Goal: Task Accomplishment & Management: Use online tool/utility

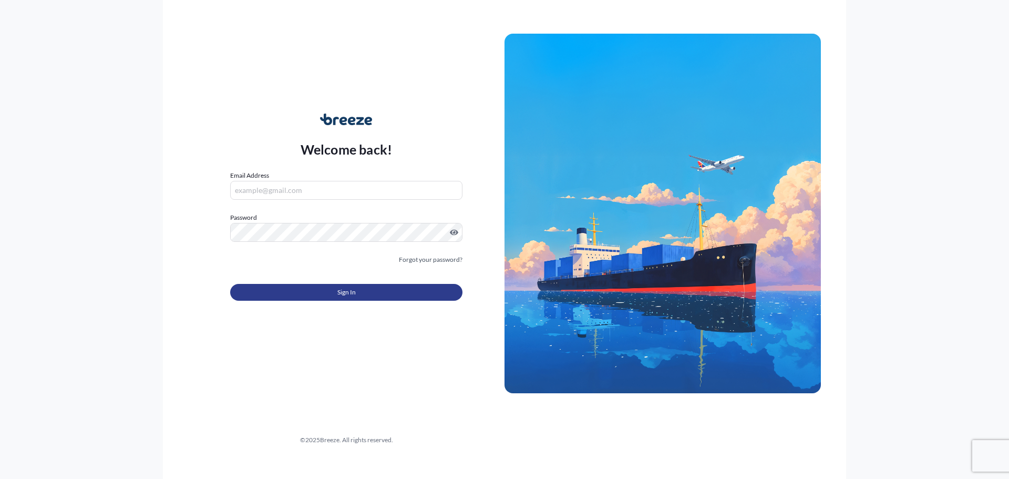
type input "[PERSON_NAME][EMAIL_ADDRESS][PERSON_NAME][DOMAIN_NAME]"
click at [277, 286] on button "Sign In" at bounding box center [346, 292] width 232 height 17
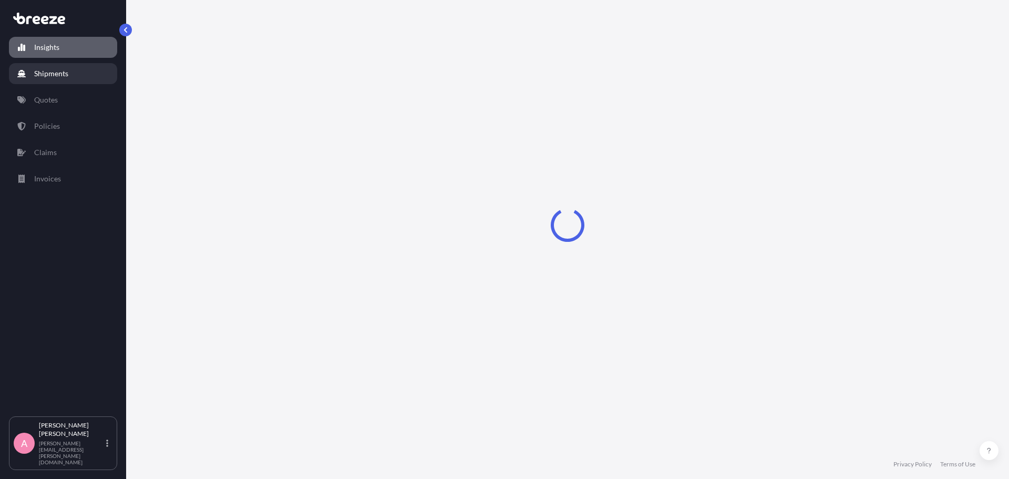
select select "2025"
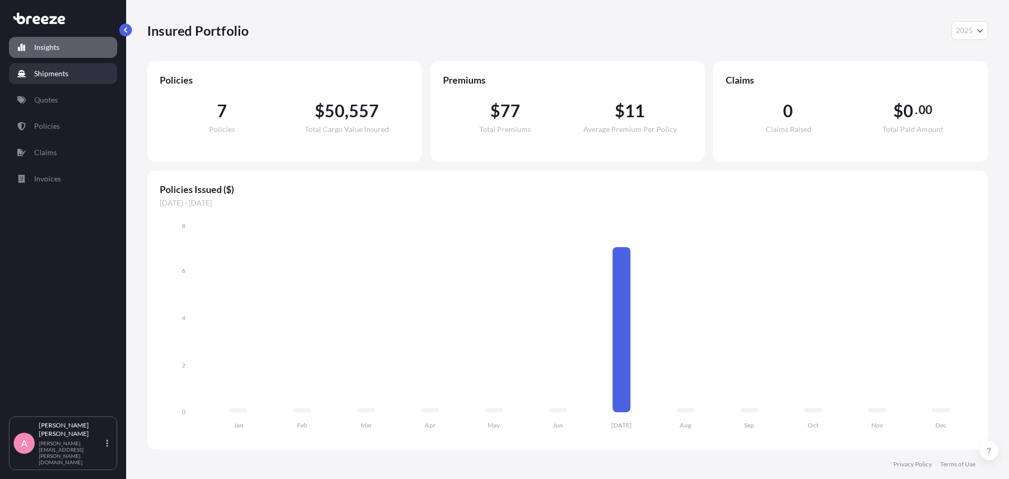
click at [48, 77] on p "Shipments" at bounding box center [51, 73] width 34 height 11
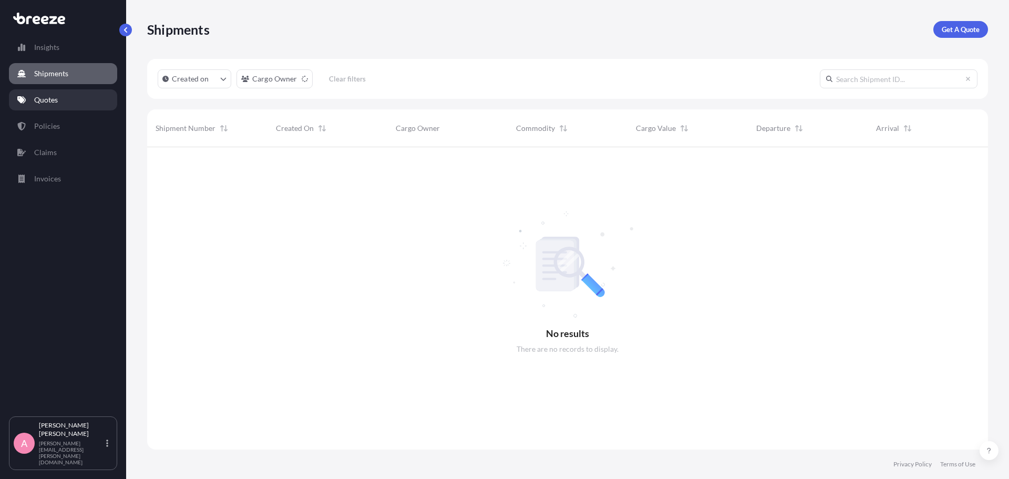
scroll to position [332, 833]
click at [47, 104] on p "Quotes" at bounding box center [46, 100] width 24 height 11
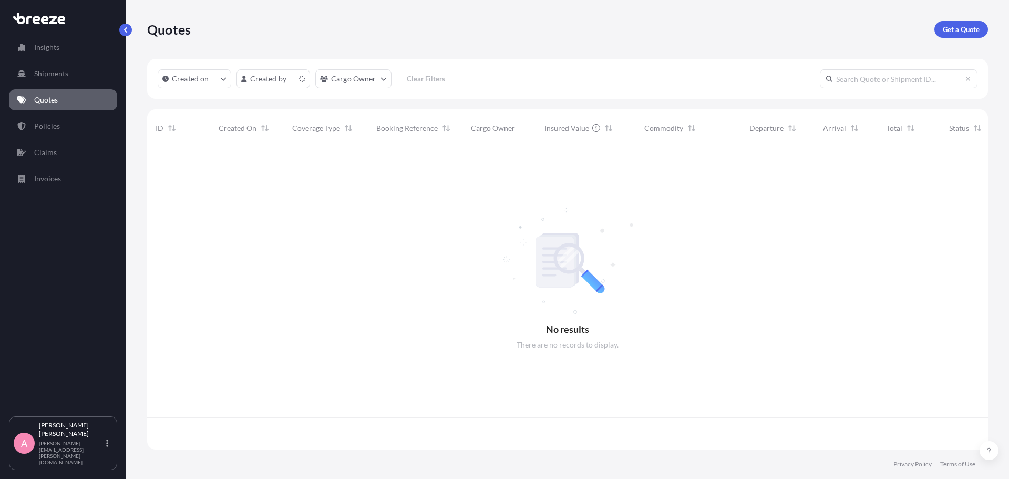
scroll to position [300, 833]
click at [964, 29] on p "Get a Quote" at bounding box center [961, 29] width 37 height 11
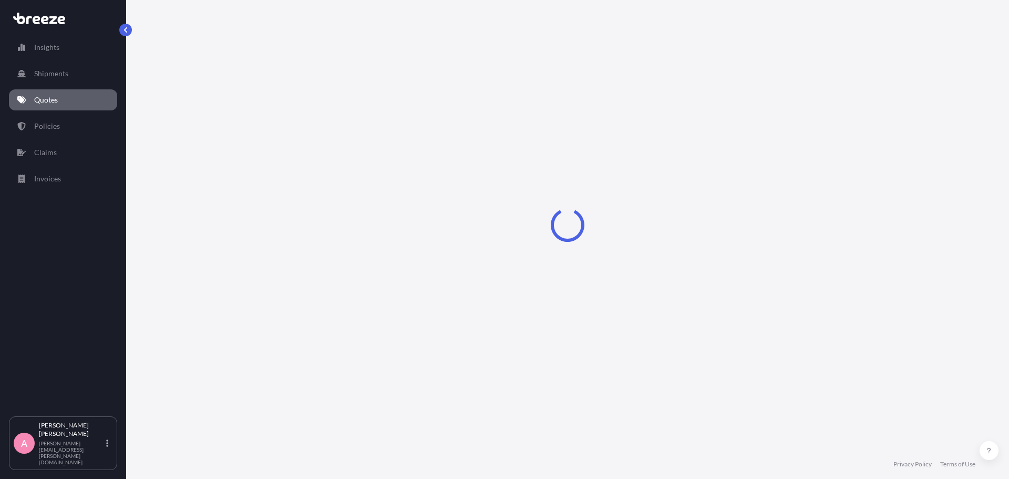
select select "Sea"
select select "1"
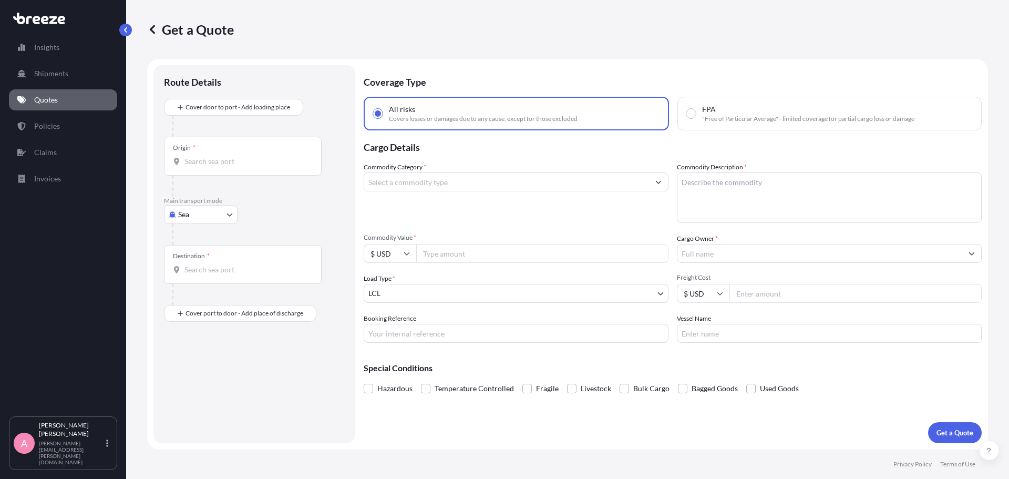
click at [455, 185] on input "Commodity Category *" at bounding box center [506, 181] width 285 height 19
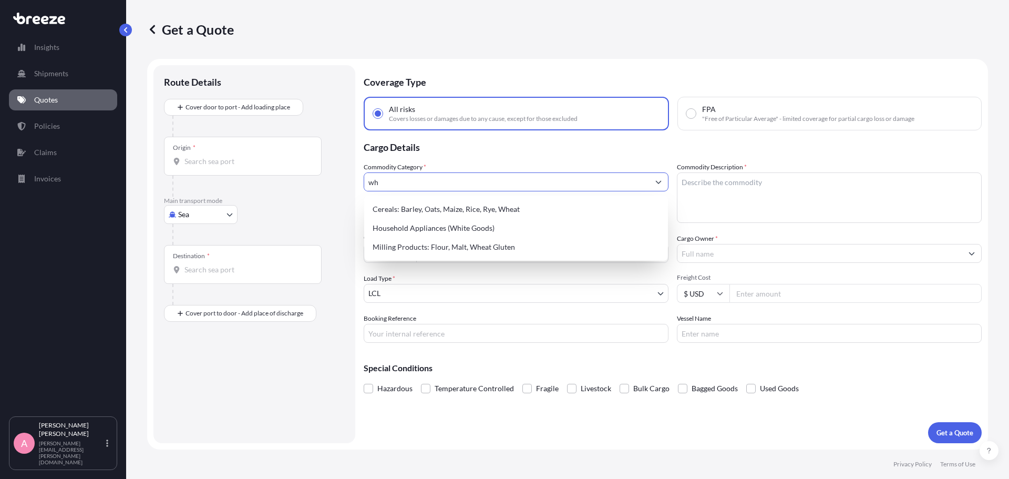
type input "w"
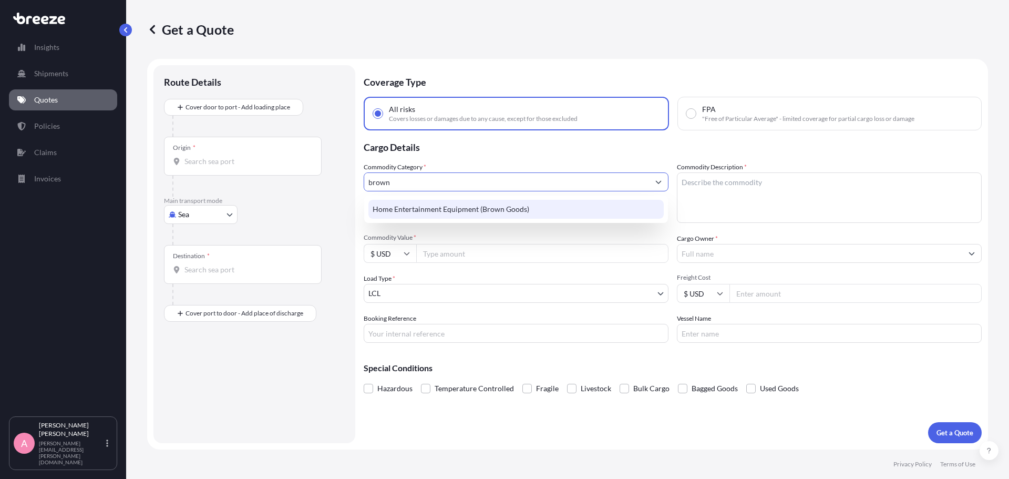
drag, startPoint x: 485, startPoint y: 182, endPoint x: 334, endPoint y: 171, distance: 151.7
click at [334, 171] on form "Route Details Cover door to port - Add loading place Place of loading Road Road…" at bounding box center [567, 254] width 841 height 390
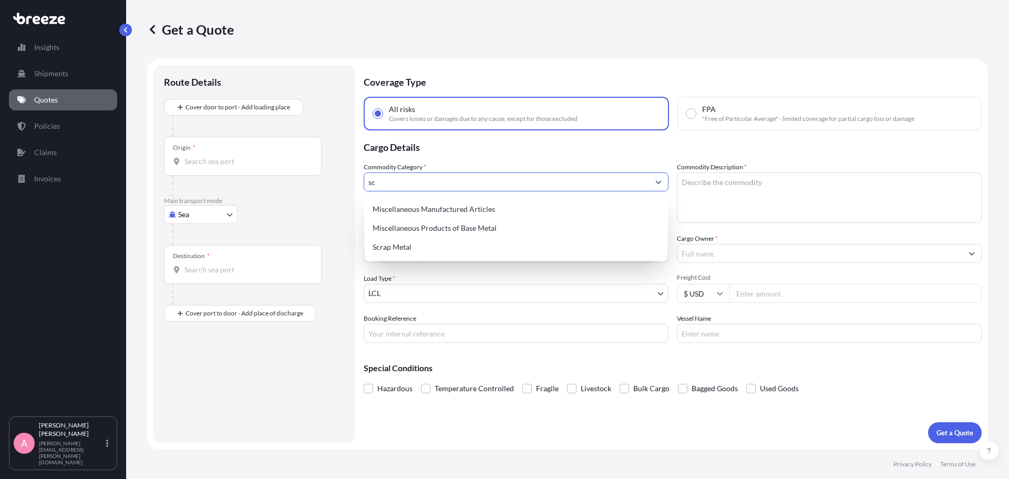
type input "s"
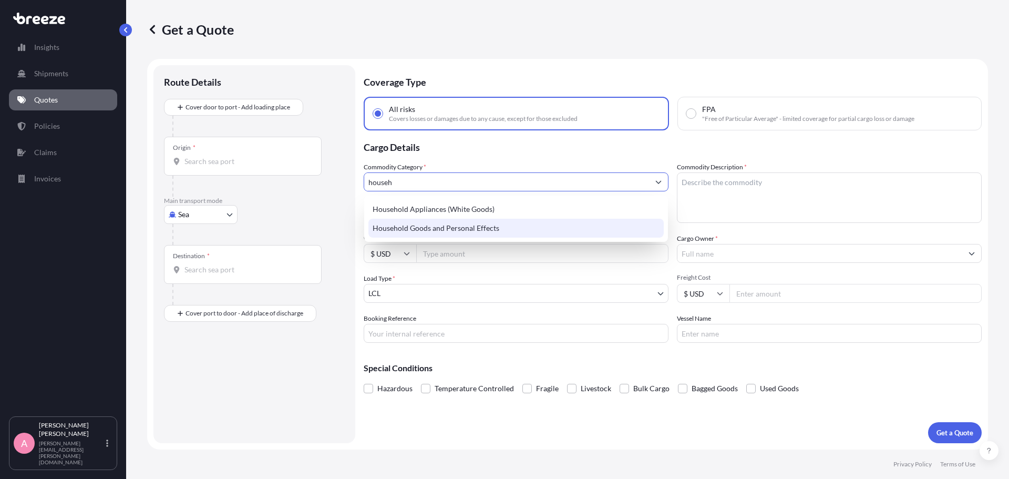
click at [473, 227] on div "Household Goods and Personal Effects" at bounding box center [515, 228] width 295 height 19
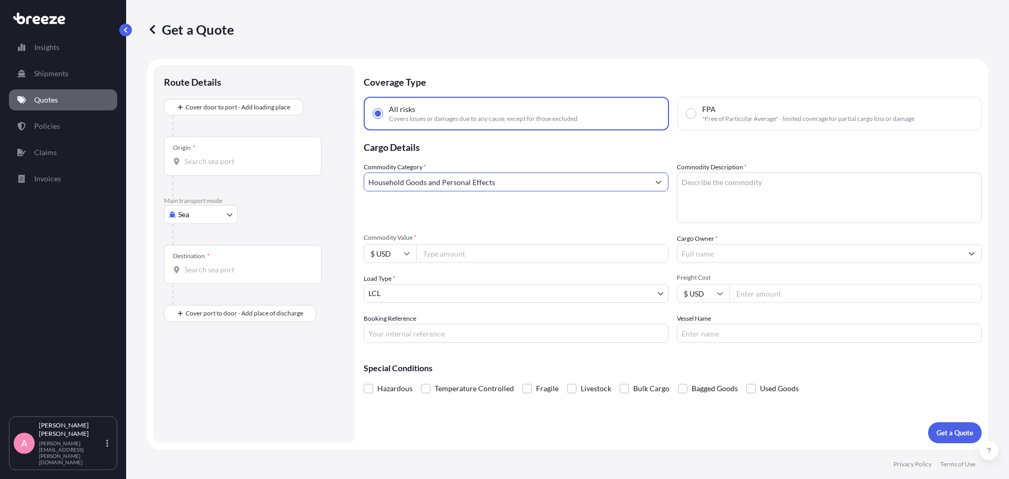
type input "Household Goods and Personal Effects"
click at [726, 187] on textarea "Commodity Description *" at bounding box center [829, 197] width 305 height 50
type textarea "s"
type textarea "School supplies, groceries"
click at [471, 254] on input "Commodity Value *" at bounding box center [542, 253] width 252 height 19
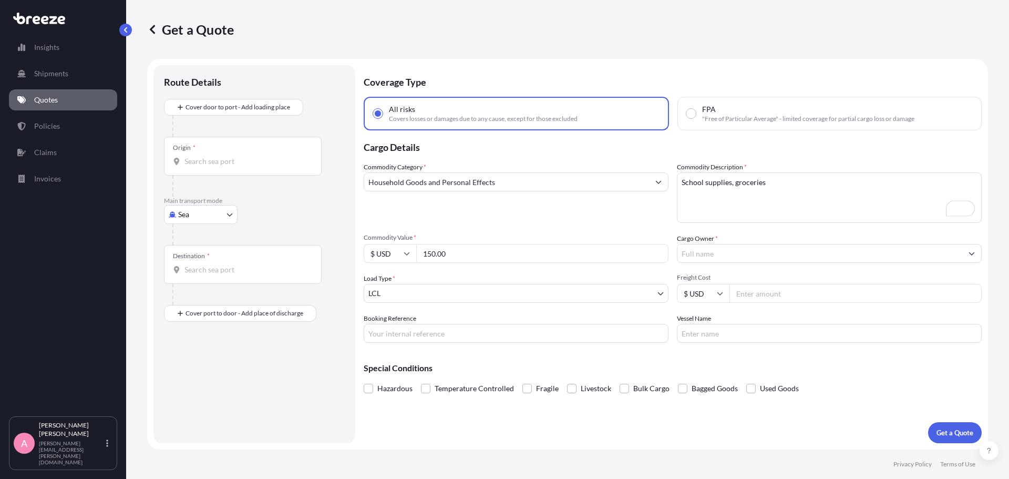
type input "150.00"
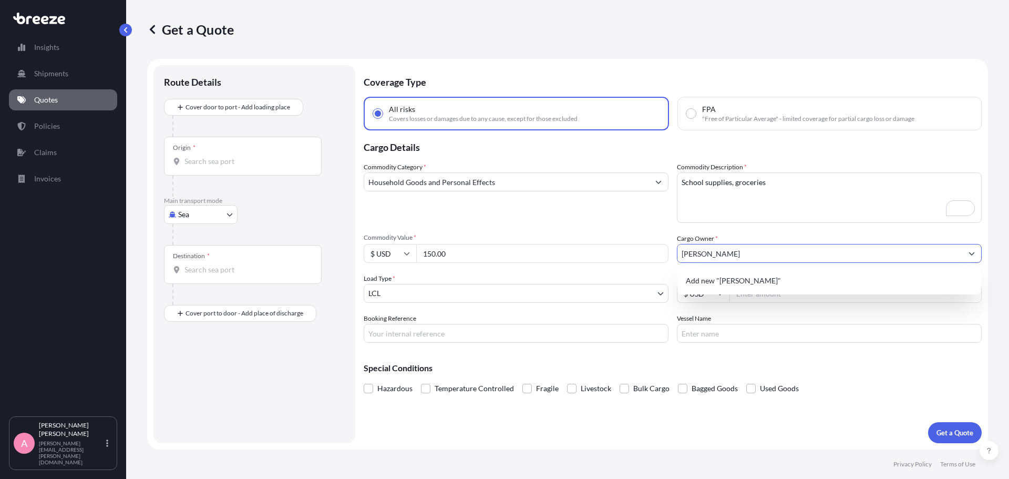
type input "[PERSON_NAME]"
click at [262, 149] on div "Origin *" at bounding box center [243, 156] width 158 height 39
click at [262, 156] on input "Origin *" at bounding box center [246, 161] width 124 height 11
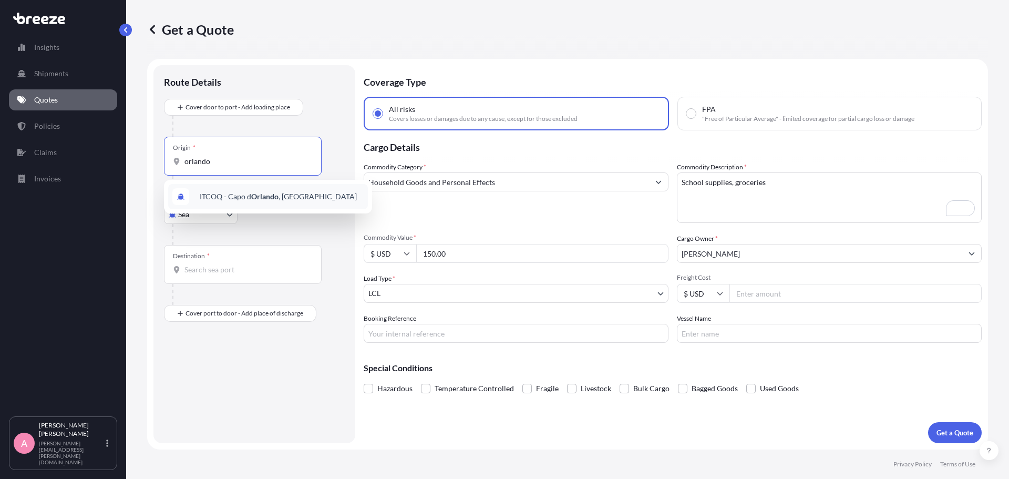
click at [248, 194] on span "ITCOQ - [GEOGRAPHIC_DATA] , [GEOGRAPHIC_DATA]" at bounding box center [278, 196] width 157 height 11
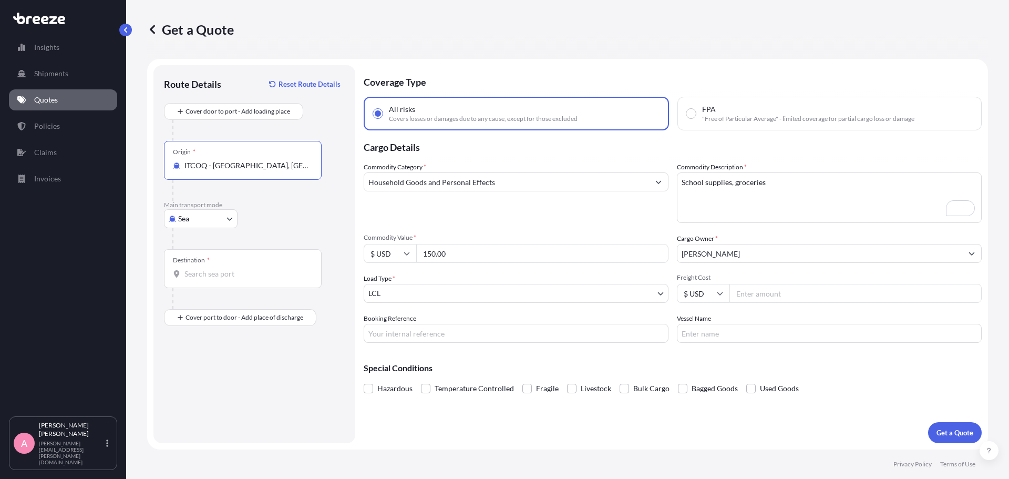
drag, startPoint x: 284, startPoint y: 162, endPoint x: 144, endPoint y: 153, distance: 140.1
click at [144, 153] on div "Get a Quote Route Details Reset Route Details Cover door to port - Add loading …" at bounding box center [567, 224] width 883 height 449
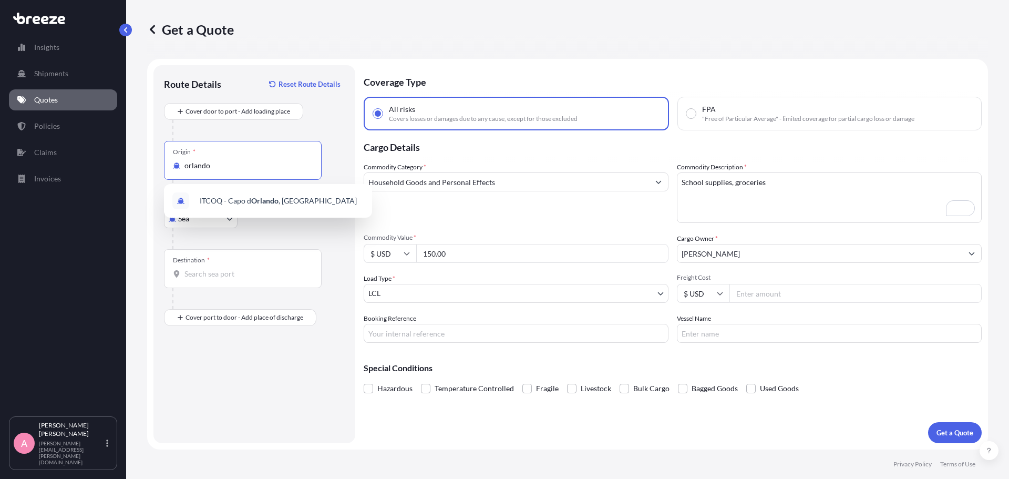
drag, startPoint x: 217, startPoint y: 167, endPoint x: 153, endPoint y: 162, distance: 63.8
click at [153, 162] on div "Route Details Reset Route Details Cover door to port - Add loading place Place …" at bounding box center [254, 254] width 202 height 378
click at [223, 203] on span "USPEF - [GEOGRAPHIC_DATA] , [GEOGRAPHIC_DATA]" at bounding box center [278, 200] width 156 height 11
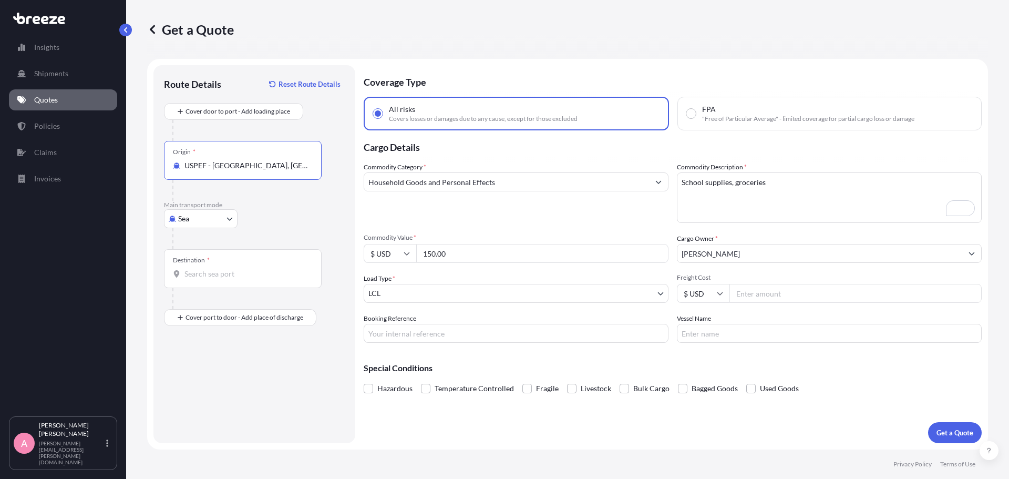
type input "USPEF - [GEOGRAPHIC_DATA], [GEOGRAPHIC_DATA]"
click at [209, 274] on input "Destination *" at bounding box center [246, 274] width 124 height 11
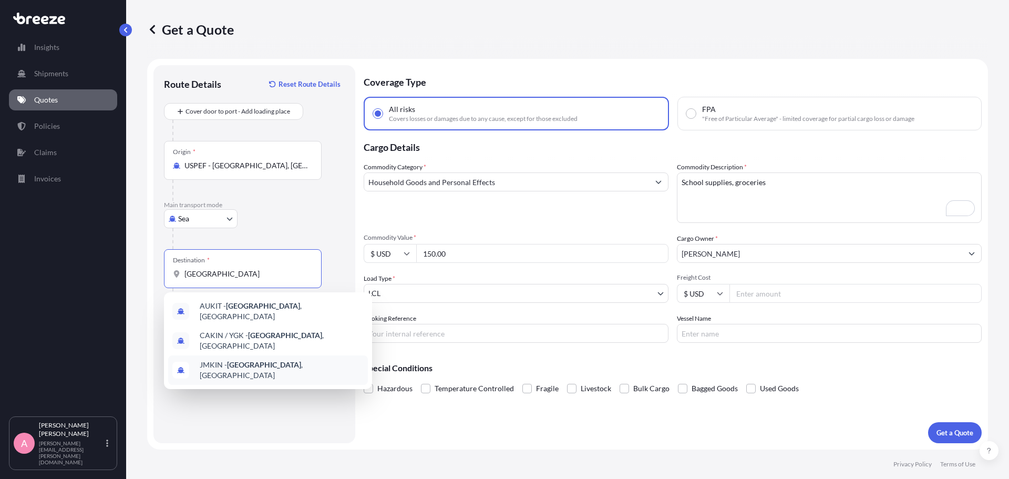
click at [218, 364] on span "JMKIN - [GEOGRAPHIC_DATA] , [GEOGRAPHIC_DATA]" at bounding box center [282, 369] width 164 height 21
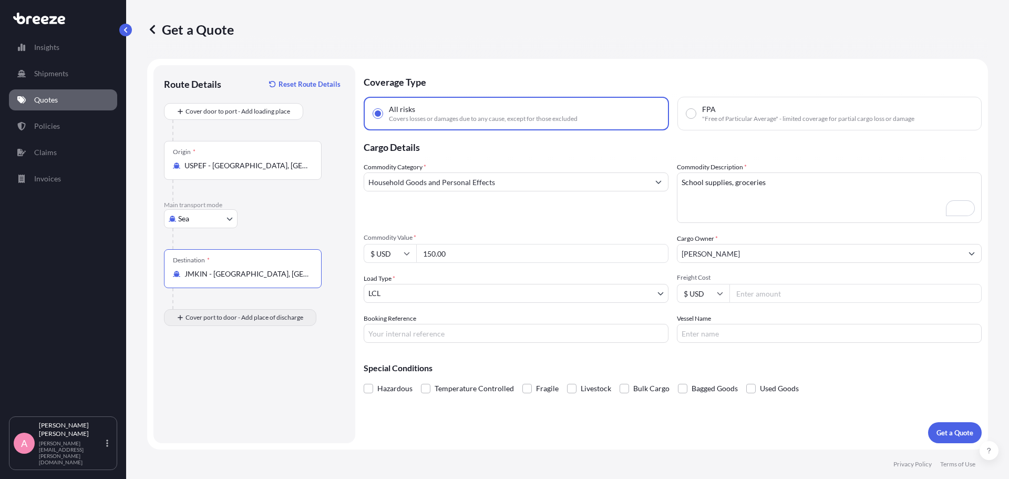
type input "JMKIN - [GEOGRAPHIC_DATA], [GEOGRAPHIC_DATA]"
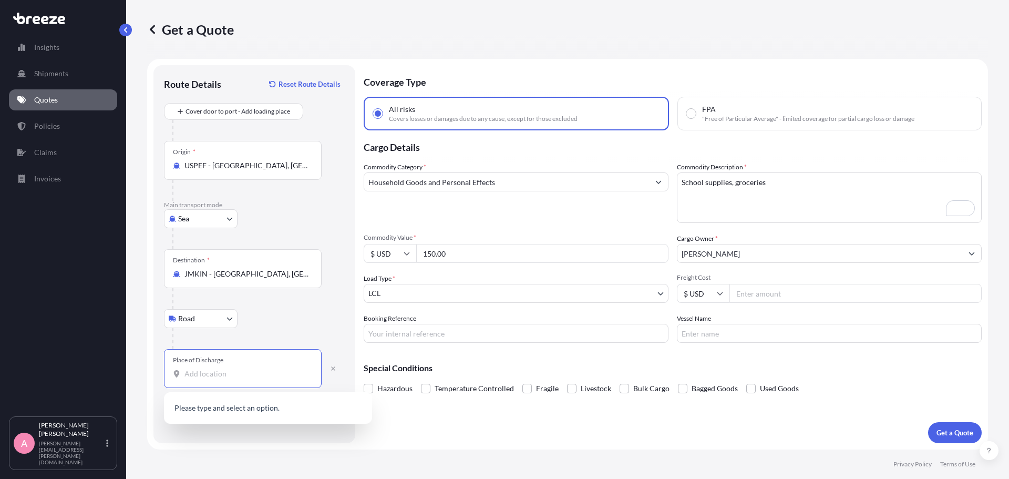
click at [229, 368] on input "Place of Discharge" at bounding box center [246, 373] width 124 height 11
click at [211, 318] on body "0 options available. Insights Shipments Quotes Policies Claims Invoices A [PERS…" at bounding box center [504, 239] width 1009 height 479
click at [214, 375] on input "Place of Discharge" at bounding box center [246, 373] width 124 height 11
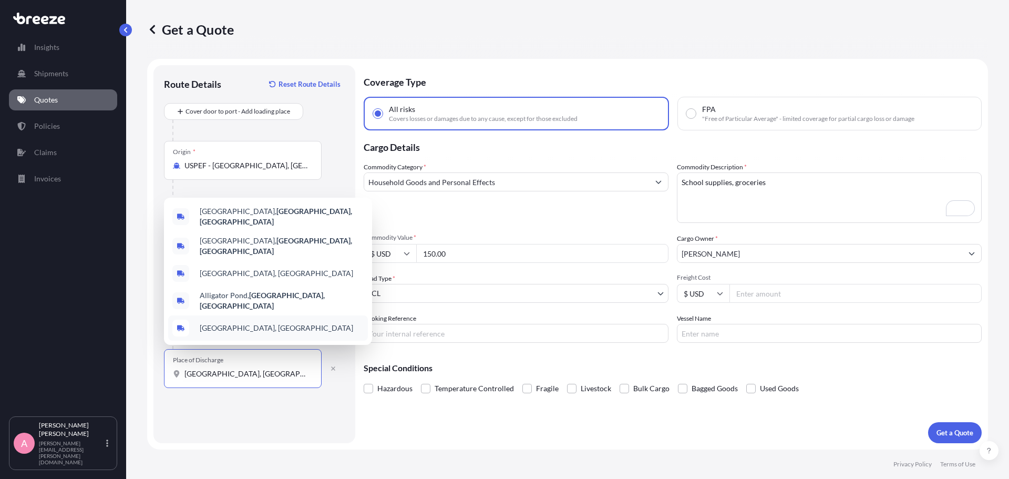
click at [256, 334] on div "[GEOGRAPHIC_DATA], [GEOGRAPHIC_DATA]" at bounding box center [268, 327] width 200 height 25
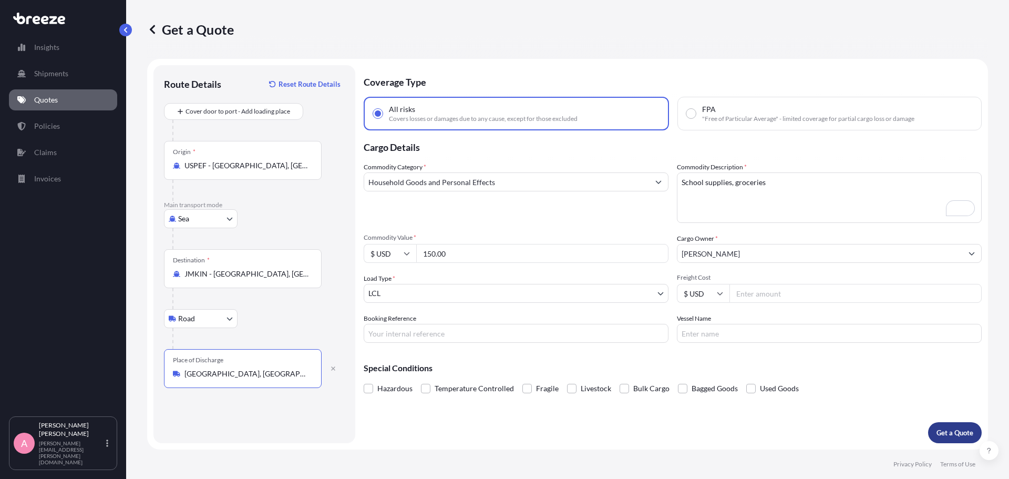
type input "[GEOGRAPHIC_DATA], [GEOGRAPHIC_DATA]"
click at [967, 427] on p "Get a Quote" at bounding box center [954, 432] width 37 height 11
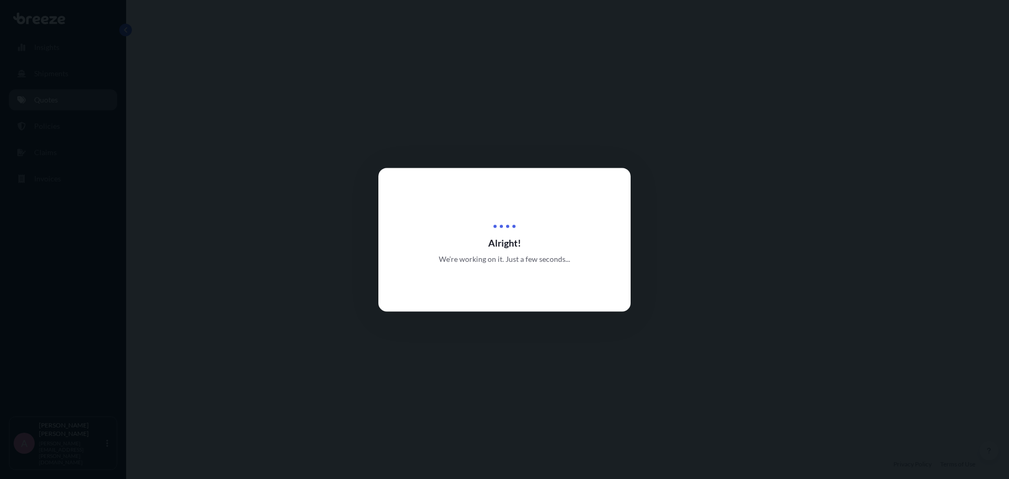
select select "Sea"
select select "Road"
select select "1"
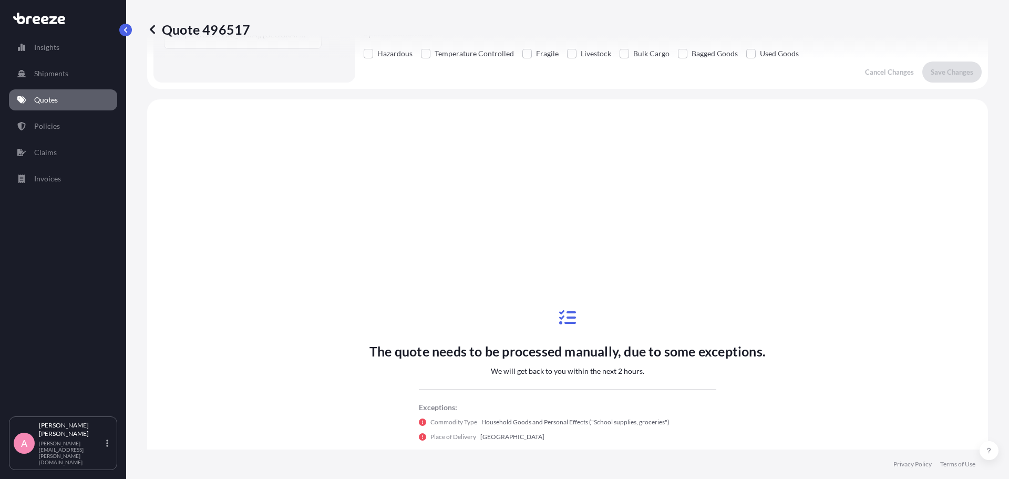
scroll to position [382, 0]
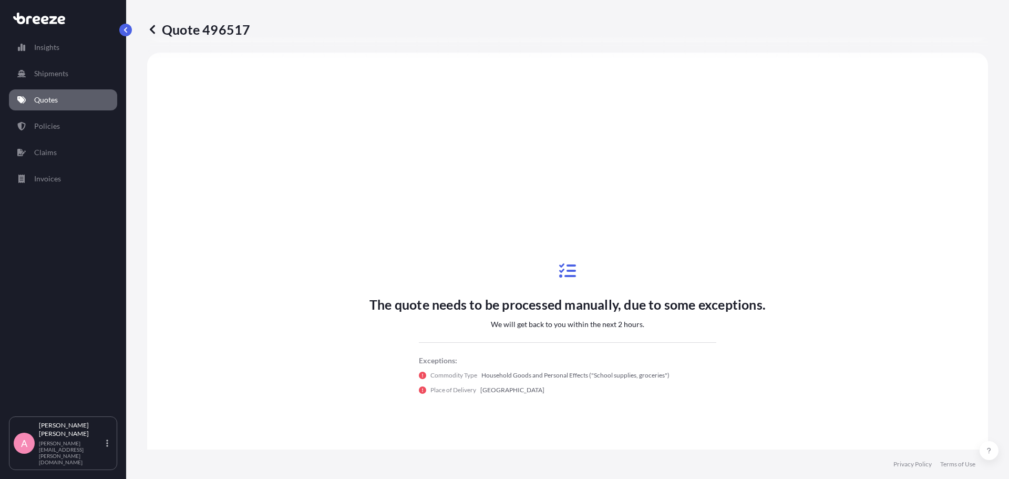
click at [149, 28] on icon at bounding box center [152, 29] width 11 height 11
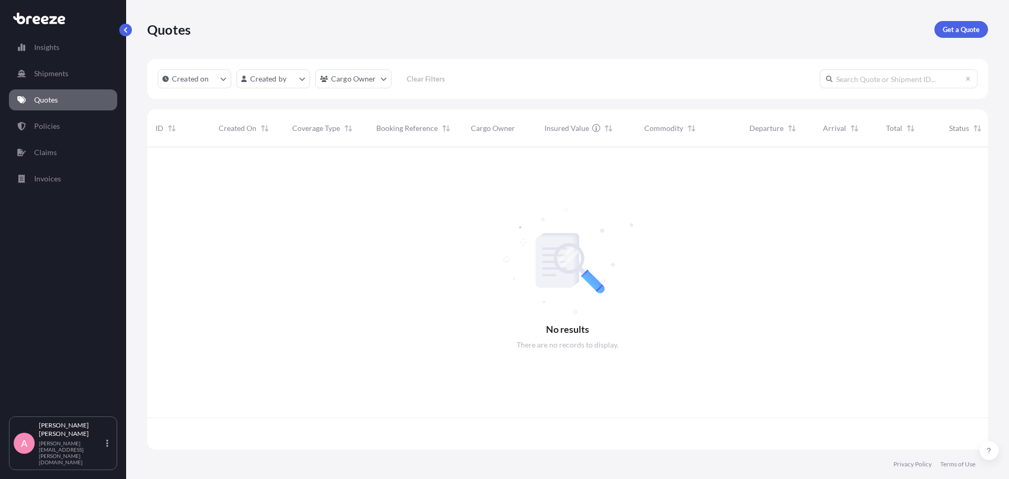
scroll to position [300, 833]
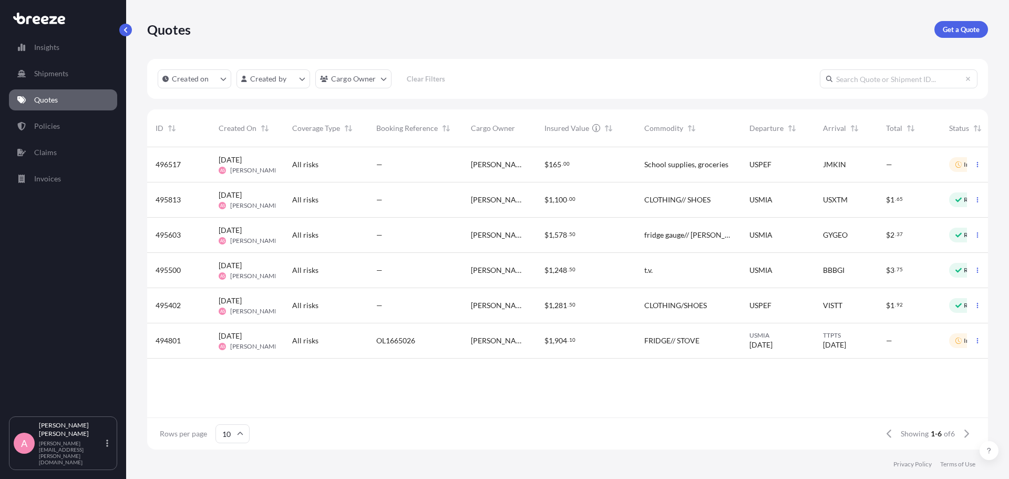
click at [267, 163] on div "[DATE] AS [PERSON_NAME]" at bounding box center [247, 164] width 57 height 20
select select "Sea"
select select "Road"
select select "1"
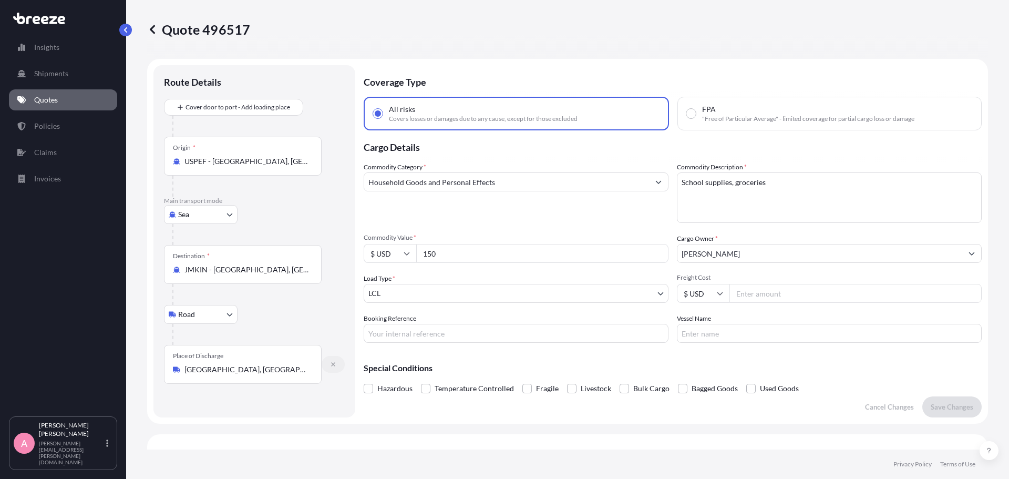
click at [336, 367] on button "button" at bounding box center [333, 364] width 23 height 17
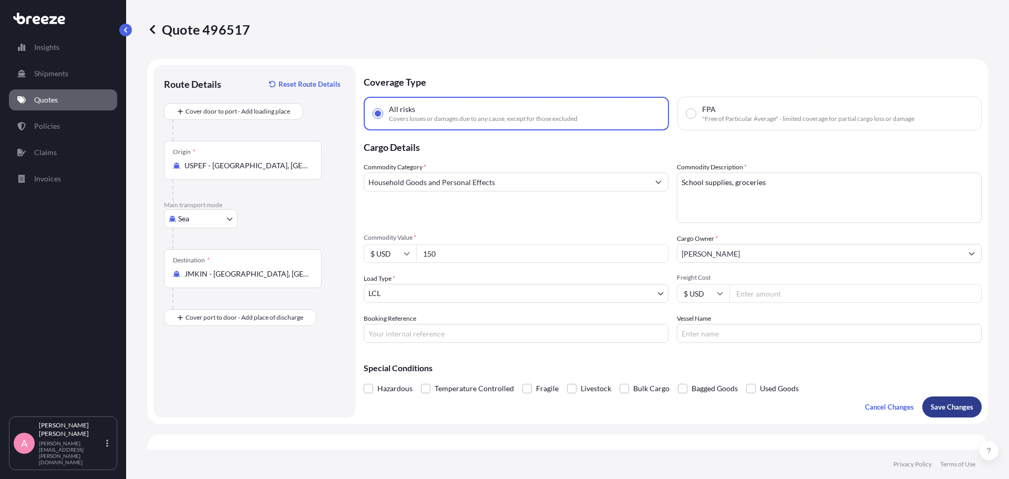
click at [945, 404] on p "Save Changes" at bounding box center [952, 406] width 43 height 11
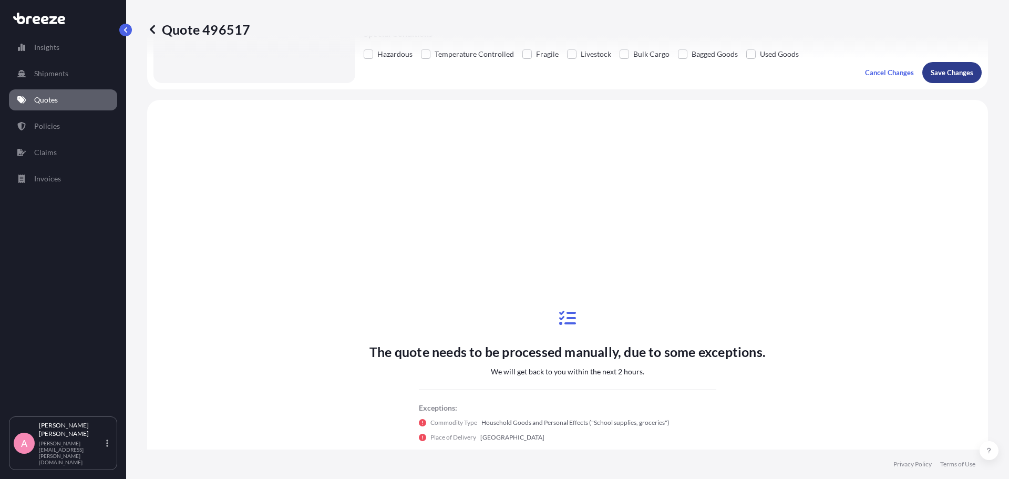
scroll to position [382, 0]
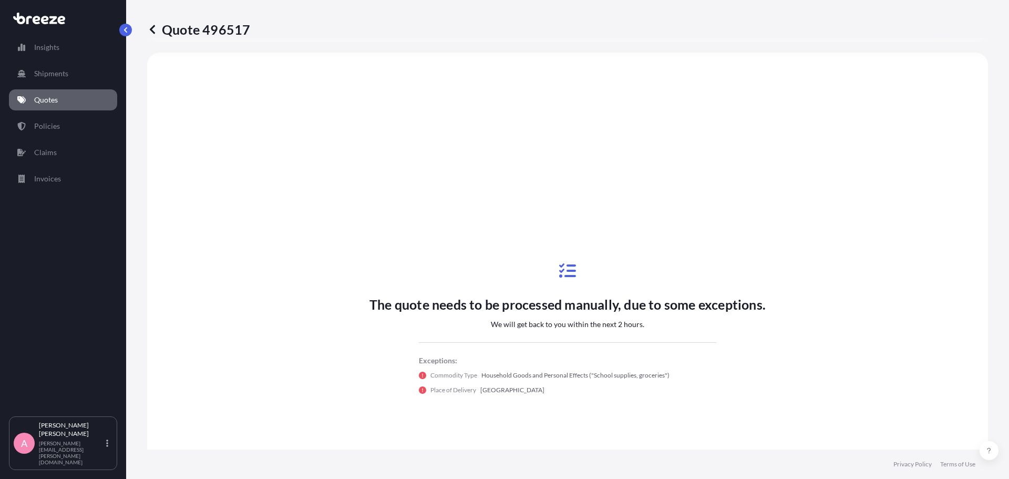
select select "Sea"
select select "1"
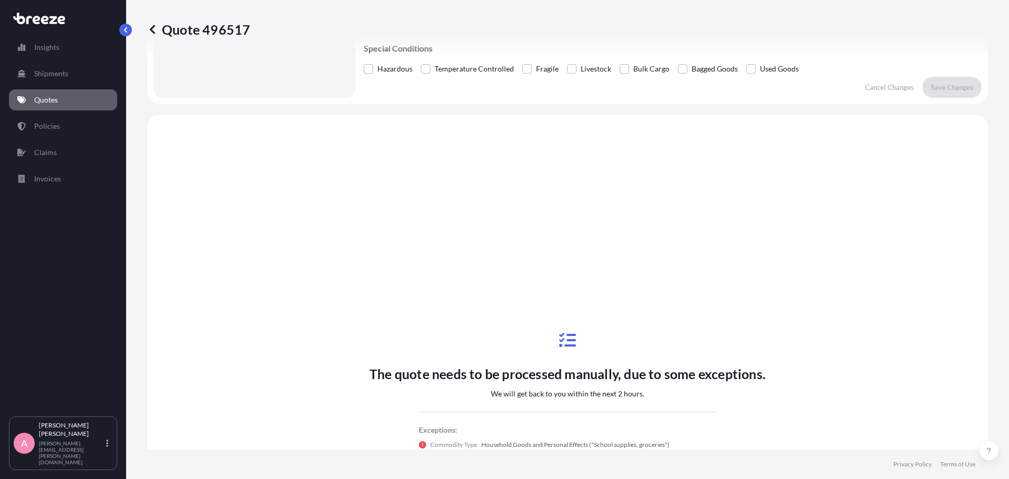
scroll to position [329, 0]
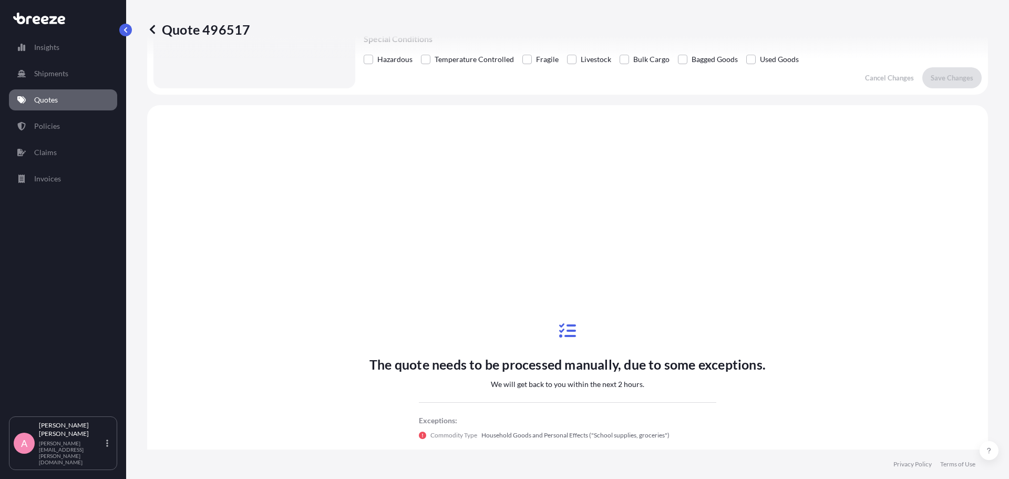
click at [149, 29] on icon at bounding box center [152, 29] width 11 height 11
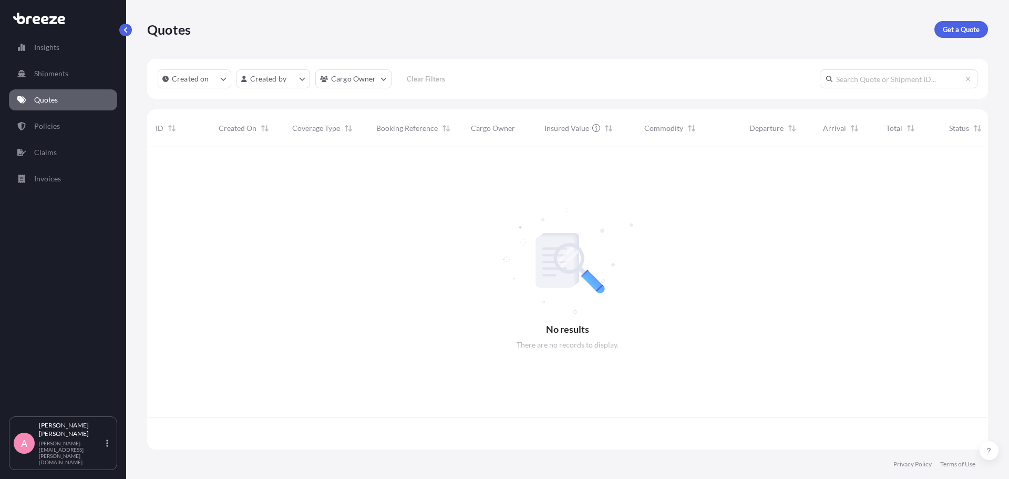
scroll to position [300, 833]
